Goal: Task Accomplishment & Management: Manage account settings

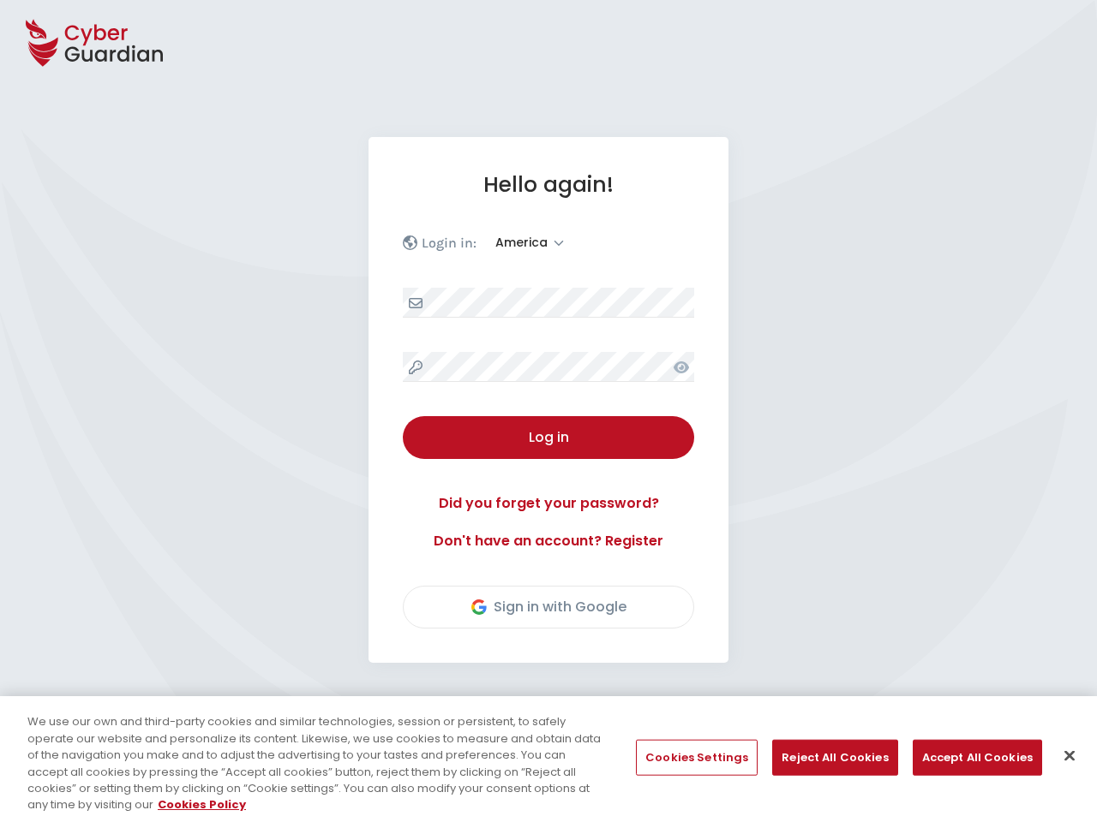
select select "America"
select select "English"
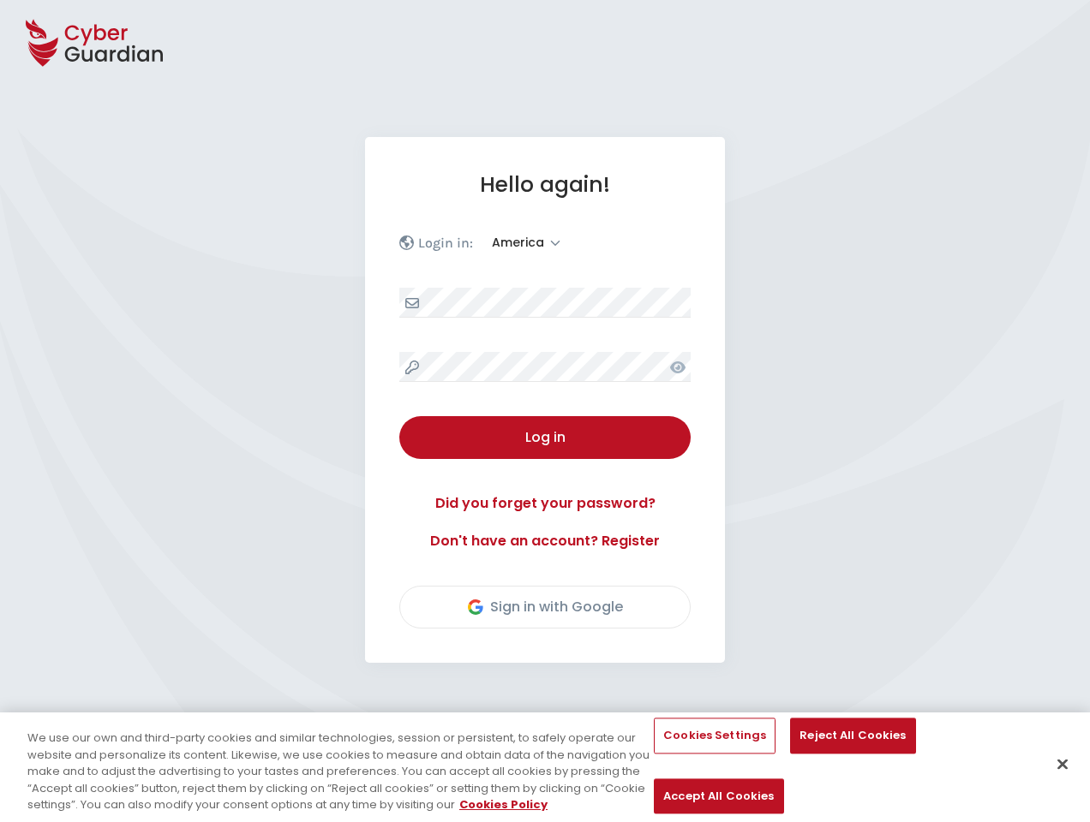
click at [545, 411] on div "Hello again! Login in: [GEOGRAPHIC_DATA] America Log in Did you forget your pas…" at bounding box center [545, 400] width 360 height 526
click at [94, 43] on icon at bounding box center [94, 43] width 137 height 60
click at [678, 367] on icon at bounding box center [677, 368] width 15 height 12
click at [545, 438] on div "Log in" at bounding box center [545, 437] width 266 height 21
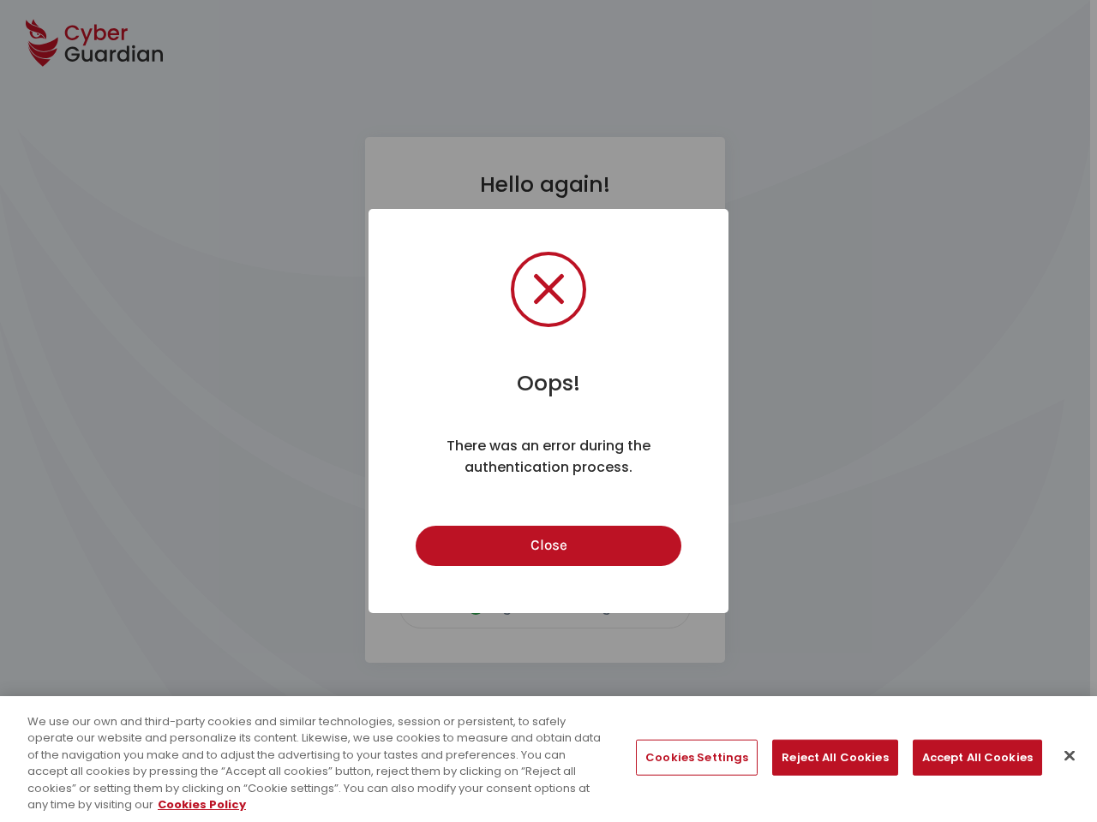
click at [545, 607] on div "Oops! × There was an error during the authentication process. Close Cancel" at bounding box center [548, 411] width 1097 height 822
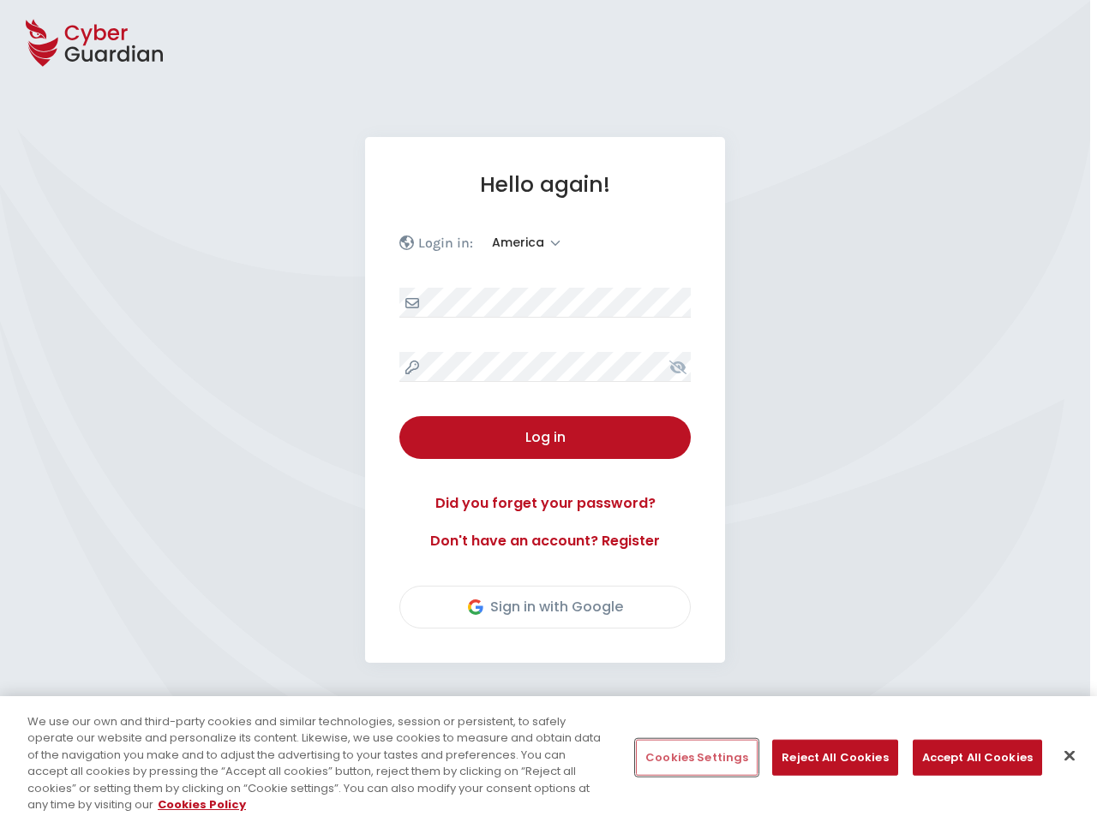
click at [696, 758] on button "Cookies Settings" at bounding box center [697, 758] width 122 height 36
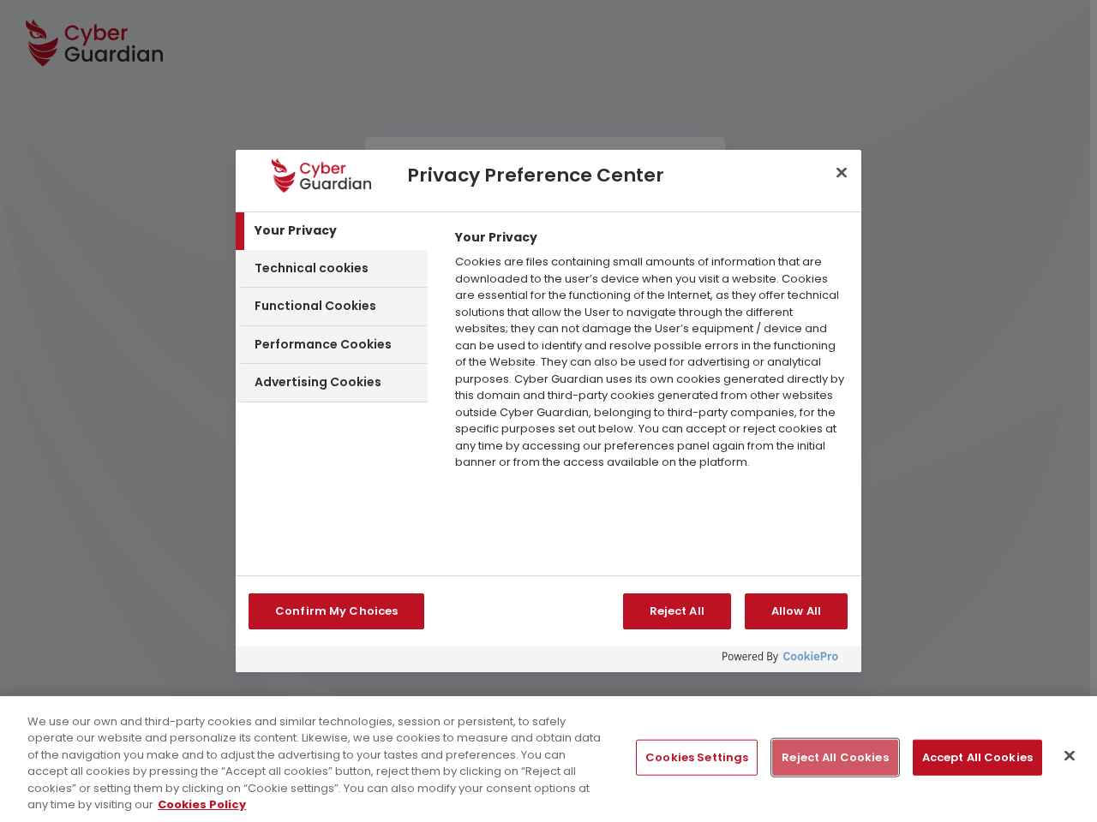
click at [828, 758] on button "Reject All Cookies" at bounding box center [834, 758] width 125 height 36
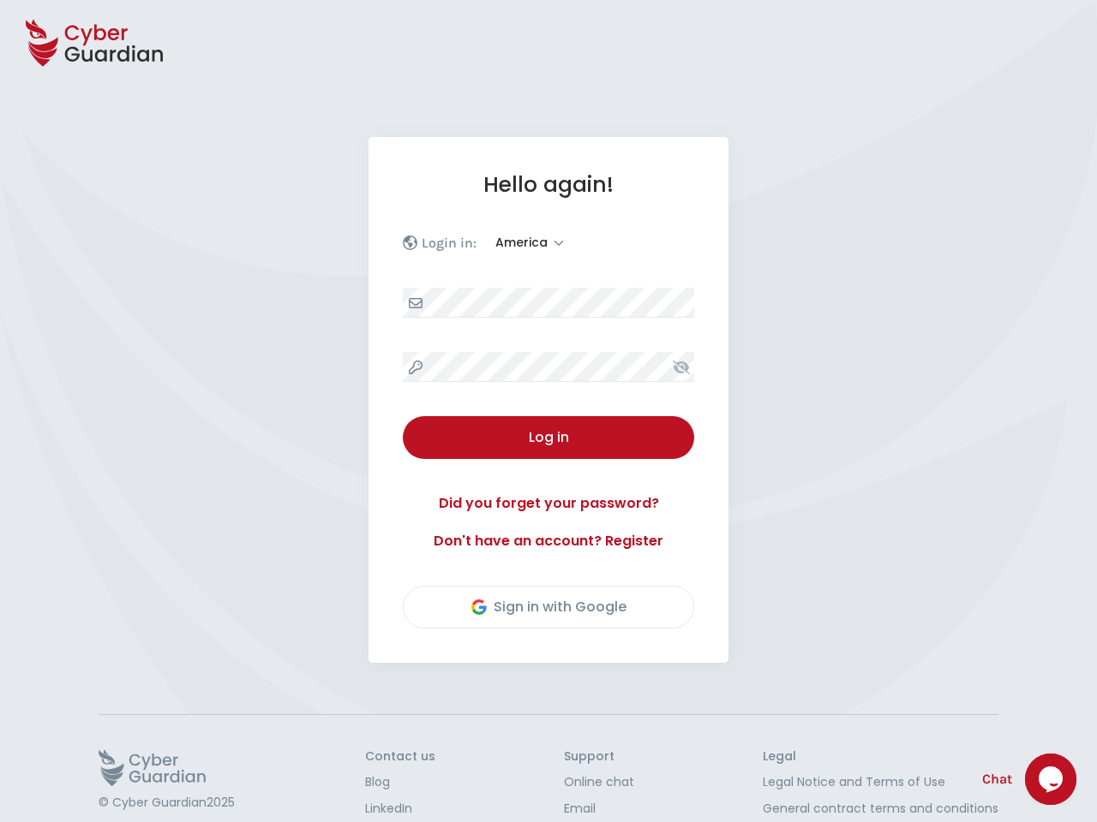
click at [966, 758] on button "Accept All Cookies" at bounding box center [976, 758] width 129 height 36
click at [1069, 756] on div "Opens Chat This icon Opens the chat window." at bounding box center [1052, 779] width 55 height 51
